Goal: Task Accomplishment & Management: Manage account settings

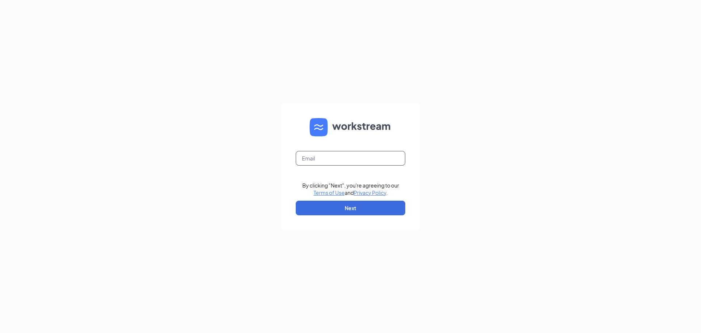
click at [341, 158] on input "text" at bounding box center [351, 158] width 110 height 15
type input "[EMAIL_ADDRESS][DOMAIN_NAME]"
click at [366, 211] on button "Next" at bounding box center [351, 207] width 110 height 15
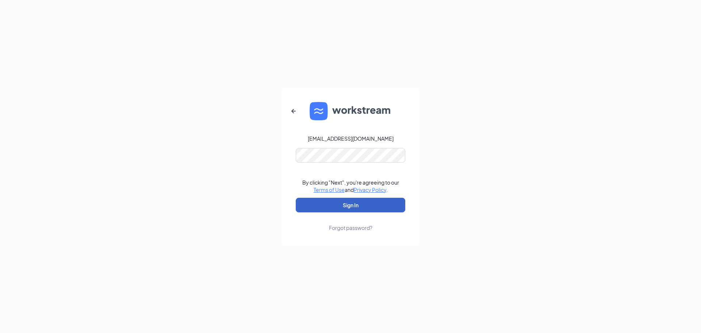
click at [393, 199] on button "Sign In" at bounding box center [351, 205] width 110 height 15
